Goal: Information Seeking & Learning: Find specific page/section

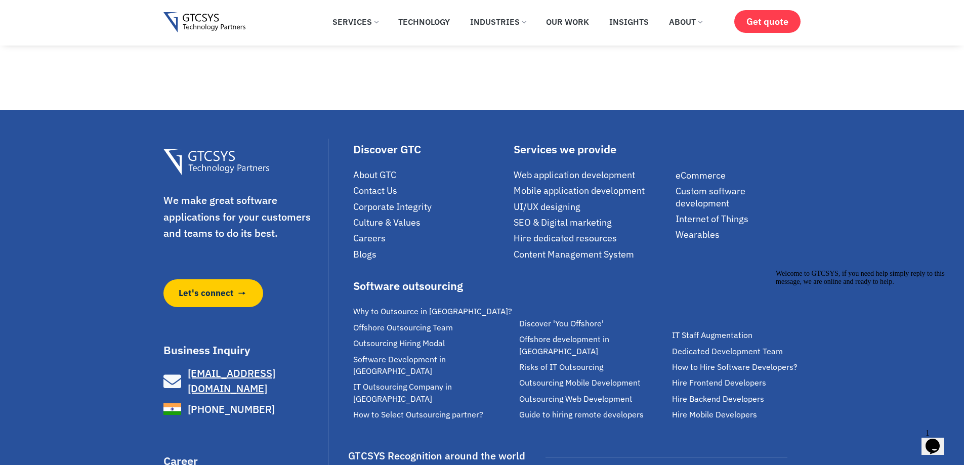
scroll to position [7090, 0]
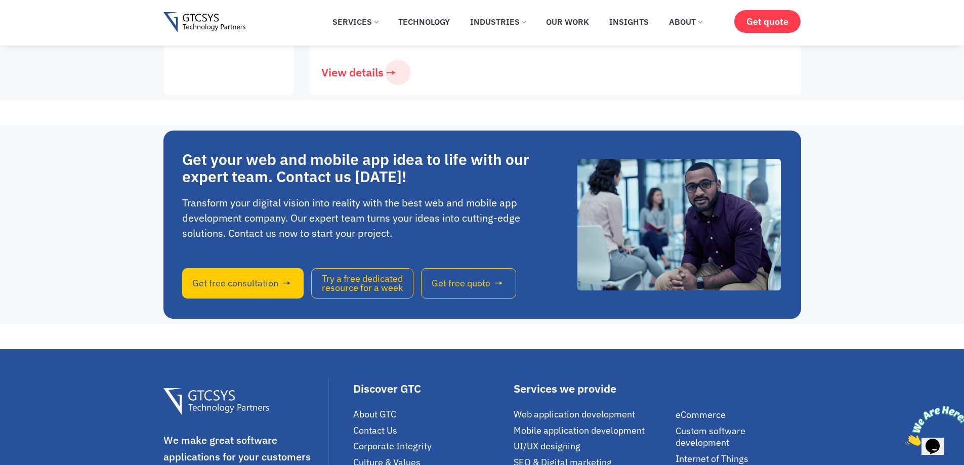
scroll to position [2226, 0]
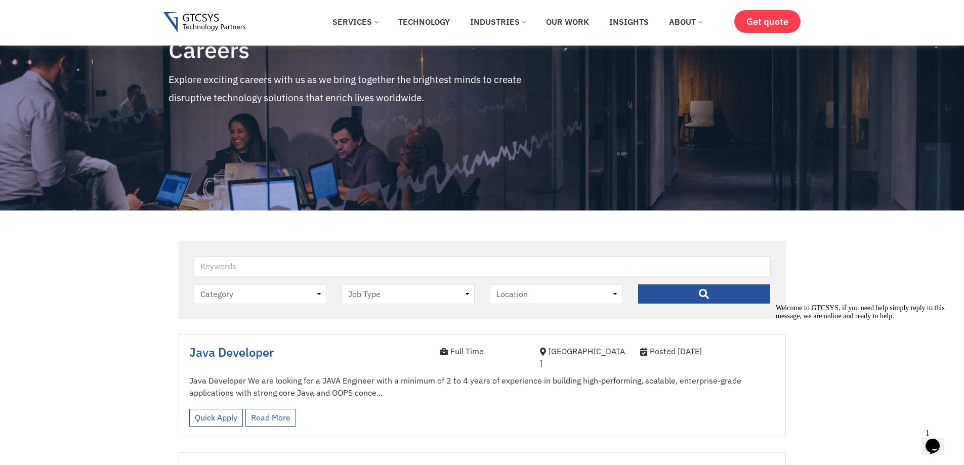
scroll to position [51, 0]
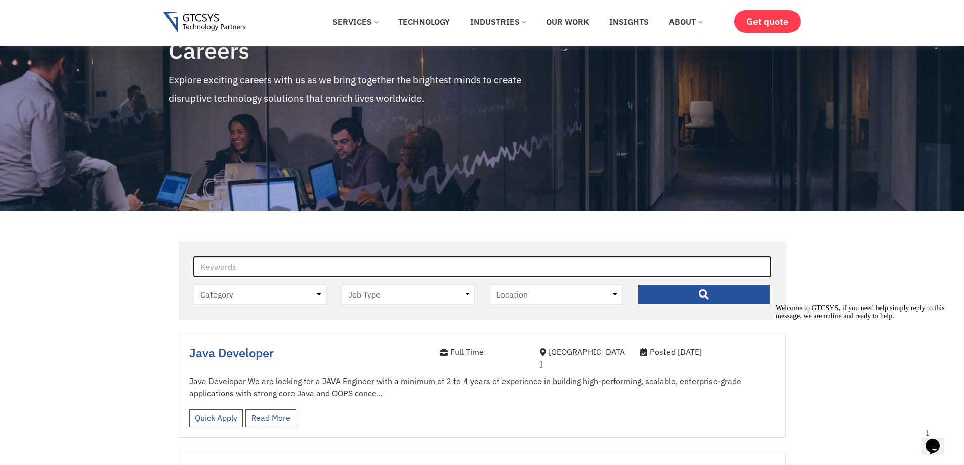
click at [303, 272] on input "Keywords" at bounding box center [482, 266] width 577 height 20
type input "web designer"
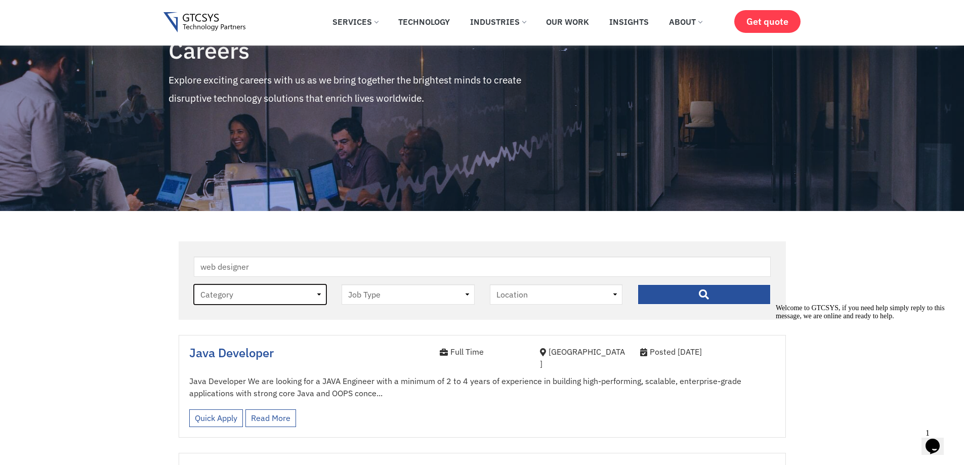
click at [262, 303] on select "Category job" at bounding box center [260, 294] width 133 height 20
select select "job"
click at [194, 284] on select "Category job" at bounding box center [260, 294] width 133 height 20
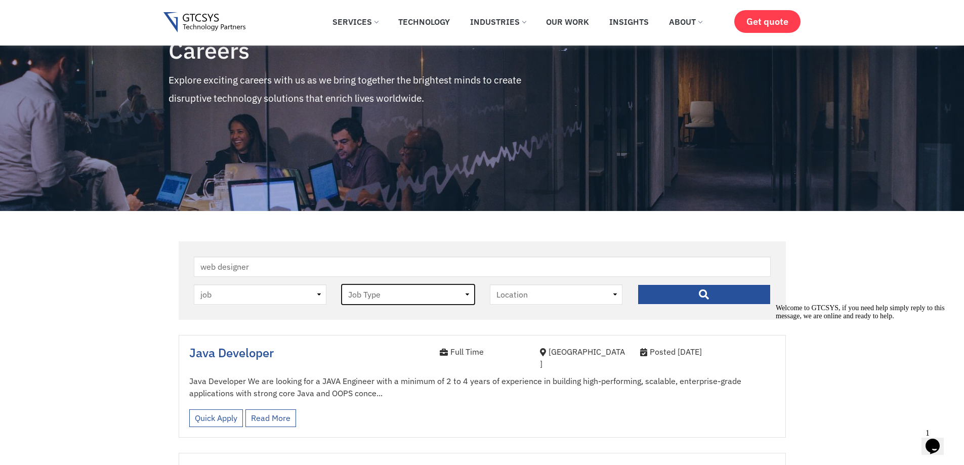
click at [390, 294] on select "Job Type Full Time Internee" at bounding box center [407, 294] width 133 height 20
select select "full-time"
click at [341, 284] on select "Job Type Full Time Internee" at bounding box center [407, 294] width 133 height 20
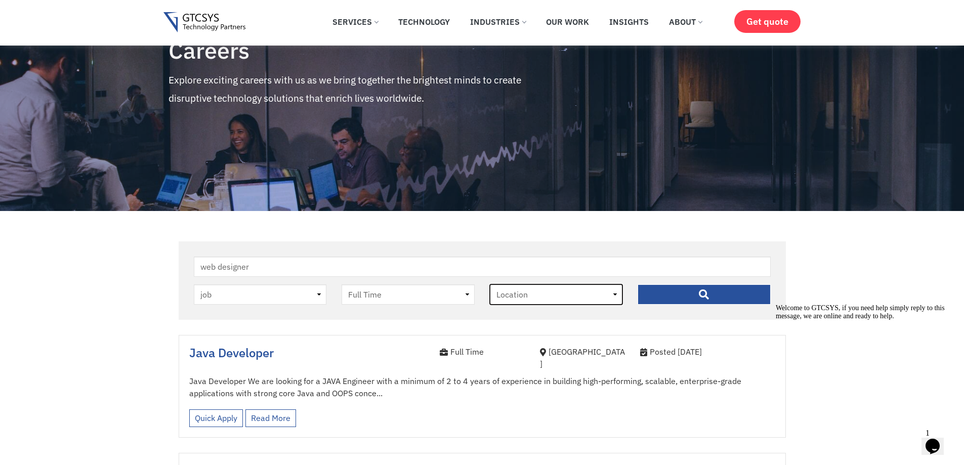
click at [571, 293] on select "Location Ahmedabad" at bounding box center [556, 294] width 133 height 20
select select "ahmedabad"
click at [490, 284] on select "Location Ahmedabad" at bounding box center [556, 294] width 133 height 20
click at [707, 292] on input "" at bounding box center [703, 294] width 133 height 20
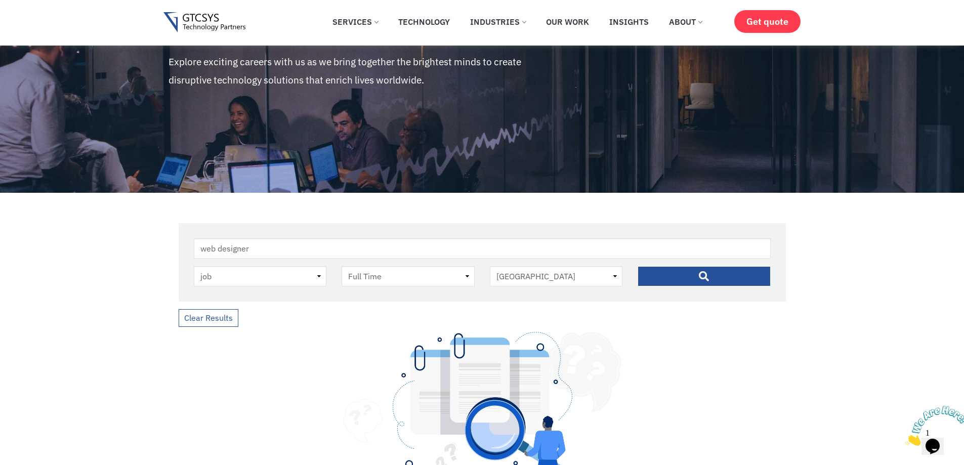
scroll to position [51, 0]
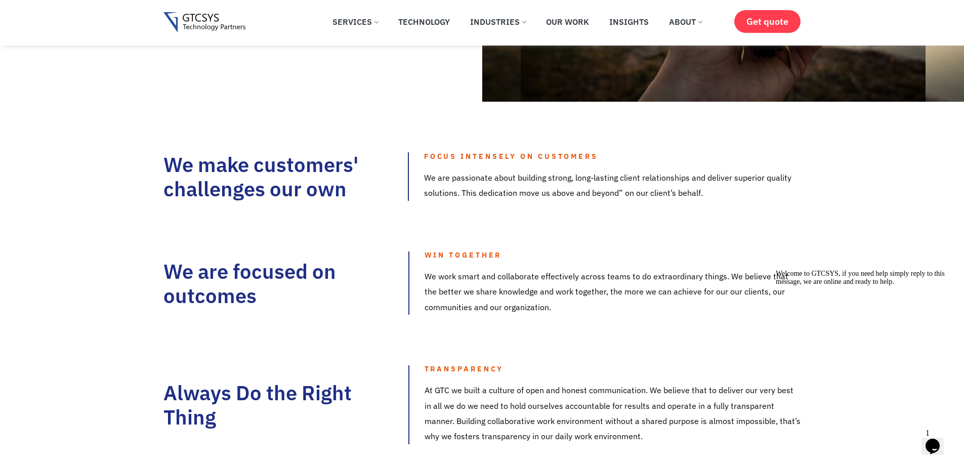
scroll to position [506, 0]
